Goal: Task Accomplishment & Management: Manage account settings

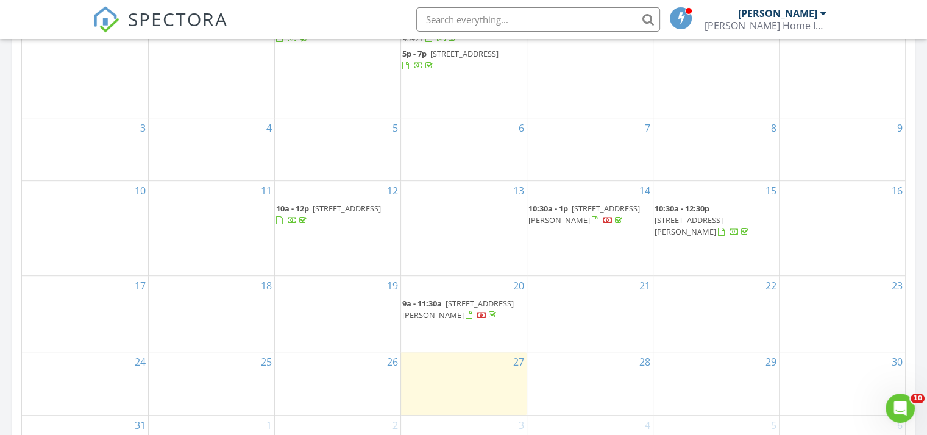
scroll to position [648, 0]
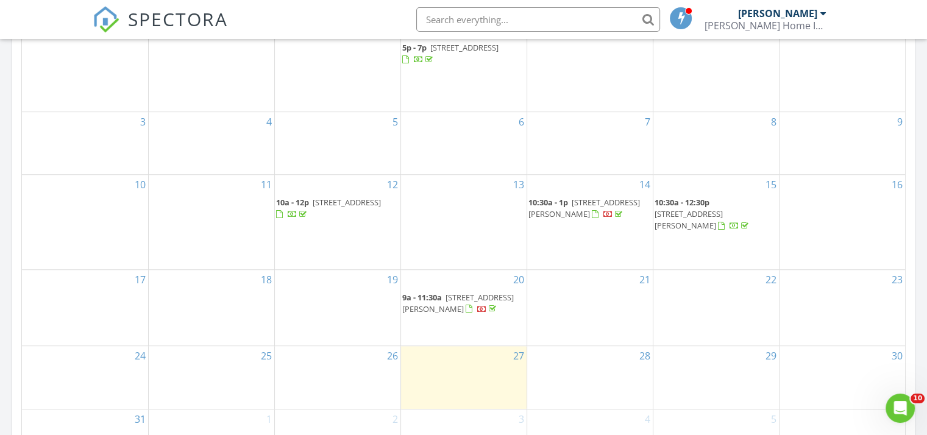
click at [604, 221] on div at bounding box center [609, 216] width 10 height 10
click at [477, 306] on div at bounding box center [482, 311] width 10 height 10
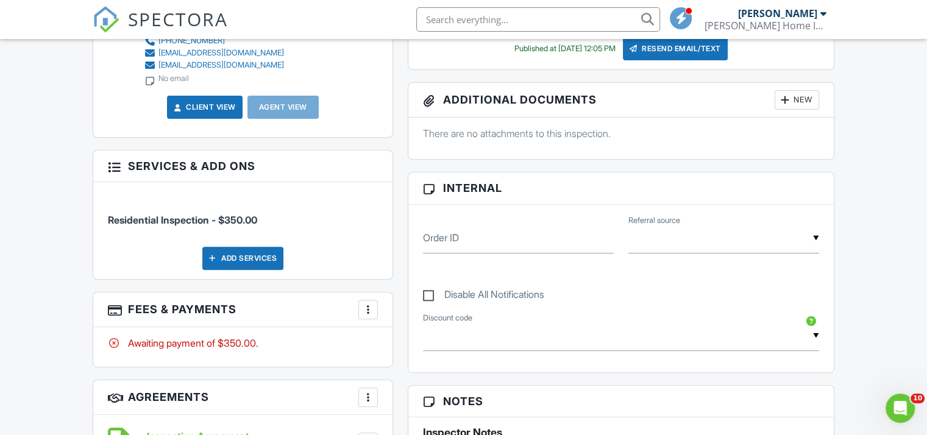
scroll to position [556, 0]
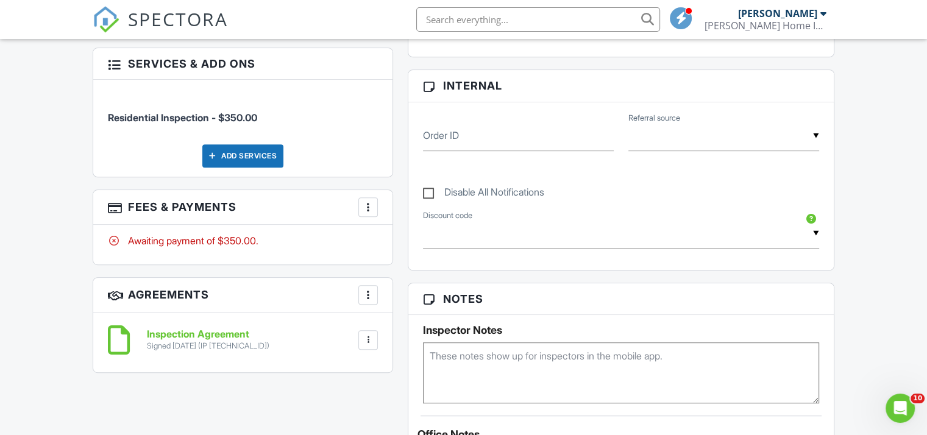
click at [373, 201] on div at bounding box center [368, 207] width 12 height 12
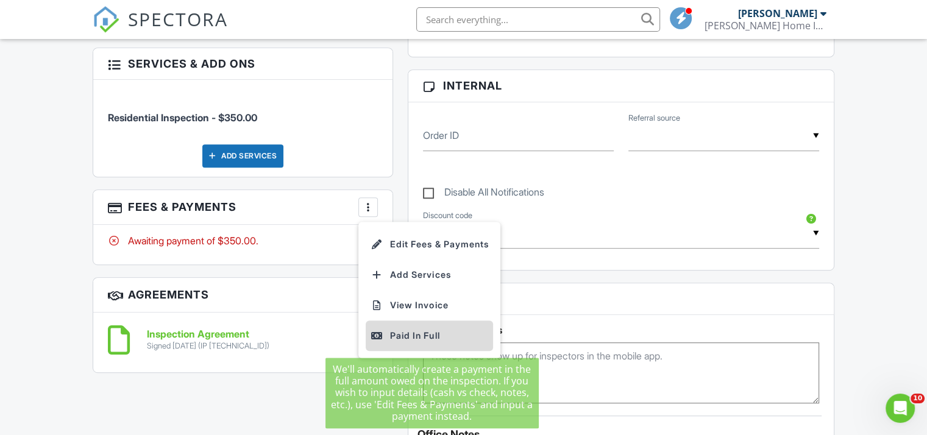
click at [419, 331] on div "Paid In Full" at bounding box center [430, 336] width 118 height 15
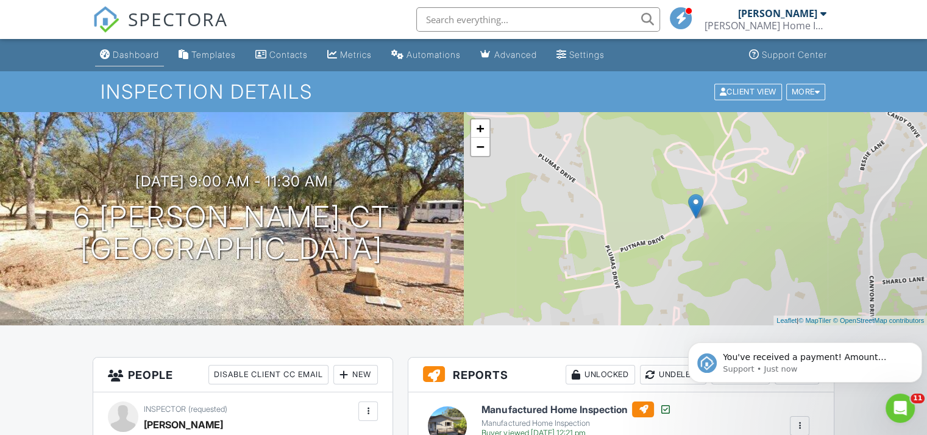
click at [118, 56] on div "Dashboard" at bounding box center [136, 54] width 46 height 10
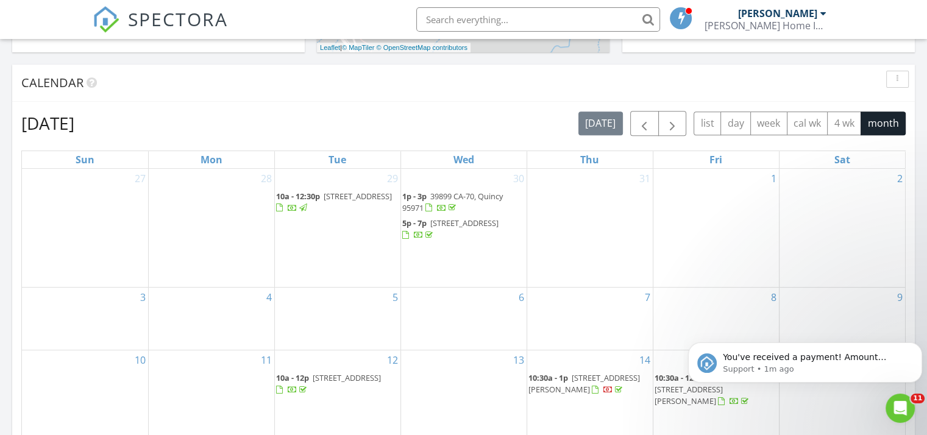
scroll to position [490, 0]
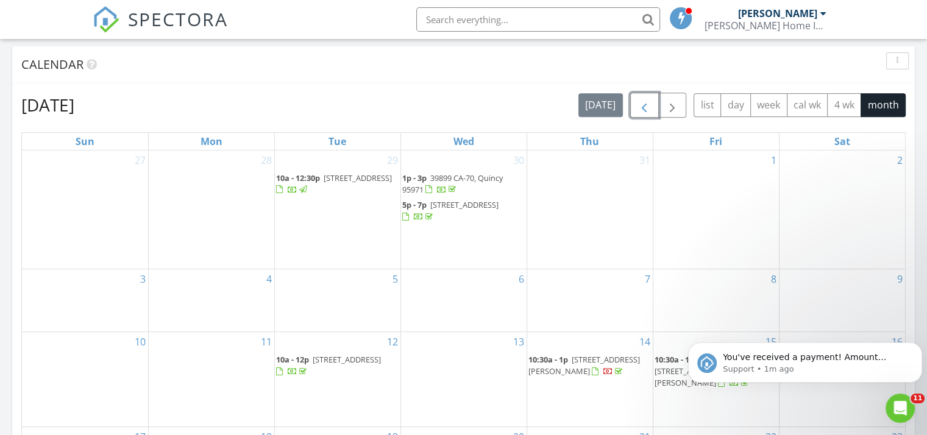
click at [643, 100] on span "button" at bounding box center [644, 105] width 15 height 15
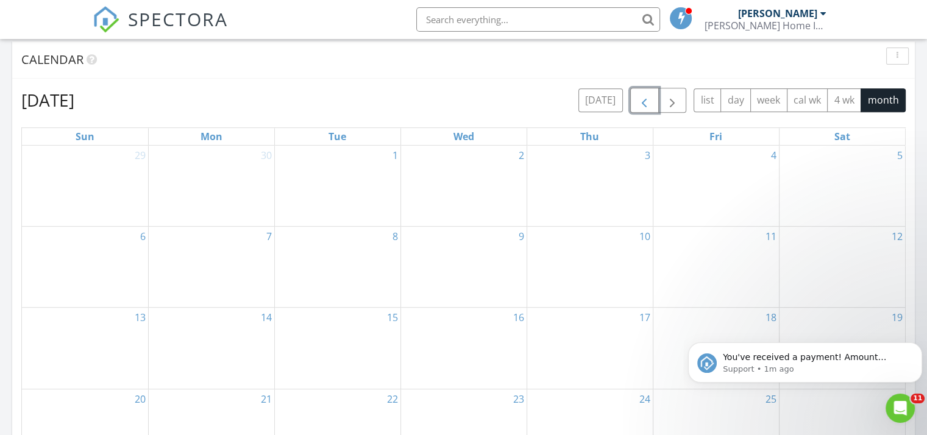
scroll to position [498, 0]
click at [674, 96] on span "button" at bounding box center [672, 98] width 15 height 15
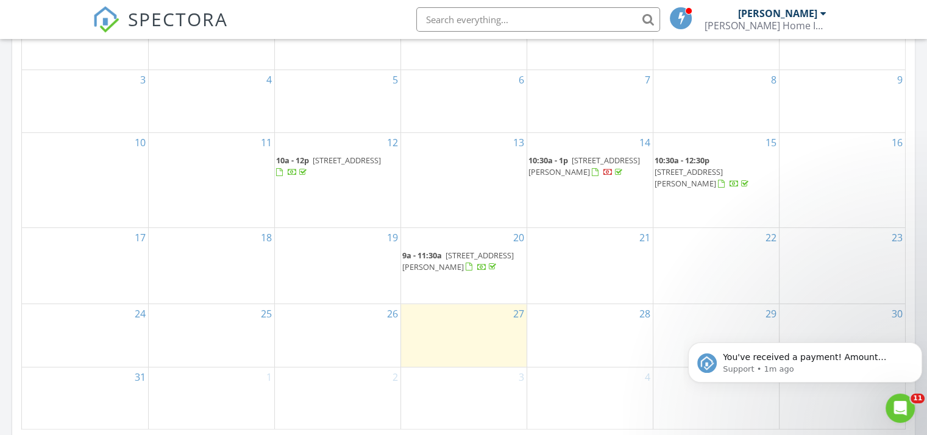
scroll to position [706, 0]
